Goal: Transaction & Acquisition: Purchase product/service

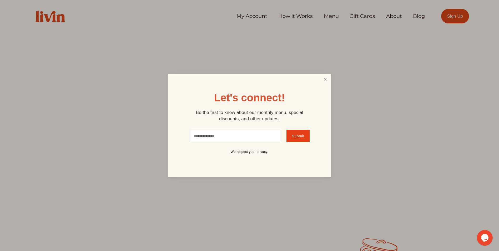
click at [325, 81] on link "Close" at bounding box center [325, 80] width 10 height 10
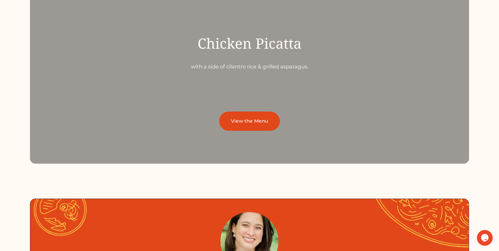
scroll to position [1895, 0]
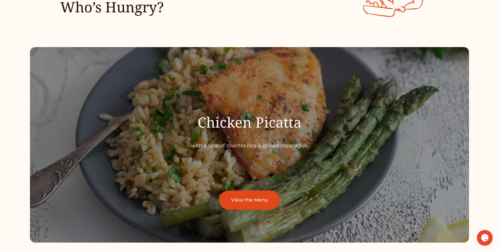
click at [250, 200] on link "View the Menu" at bounding box center [249, 200] width 61 height 19
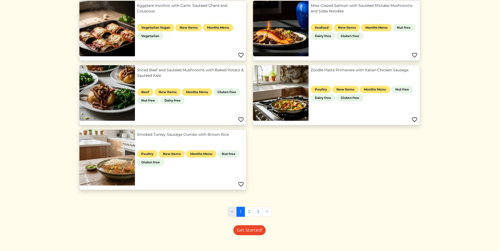
scroll to position [272, 0]
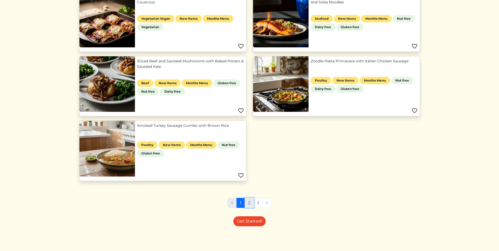
click at [249, 202] on link "2" at bounding box center [249, 203] width 9 height 10
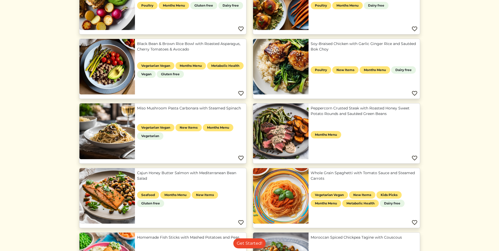
scroll to position [401, 0]
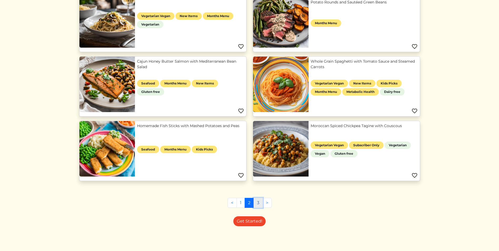
click at [257, 200] on link "3" at bounding box center [258, 203] width 9 height 10
